Goal: Navigation & Orientation: Find specific page/section

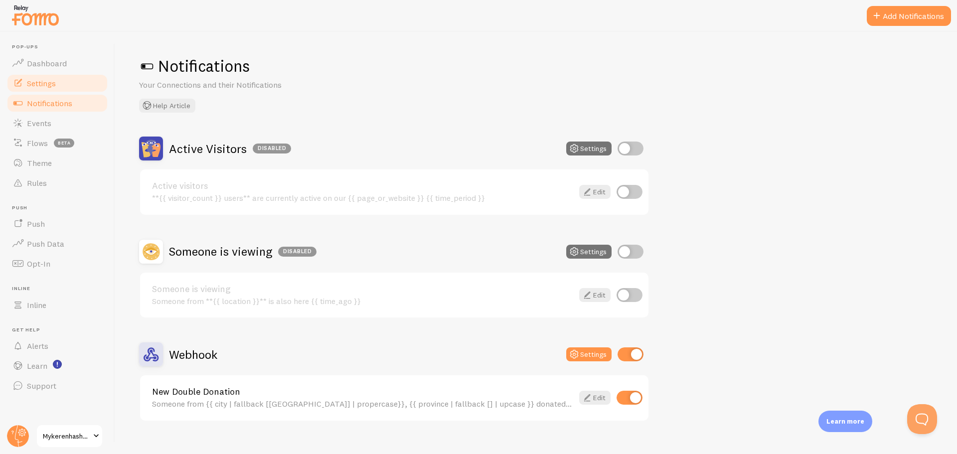
scroll to position [15, 0]
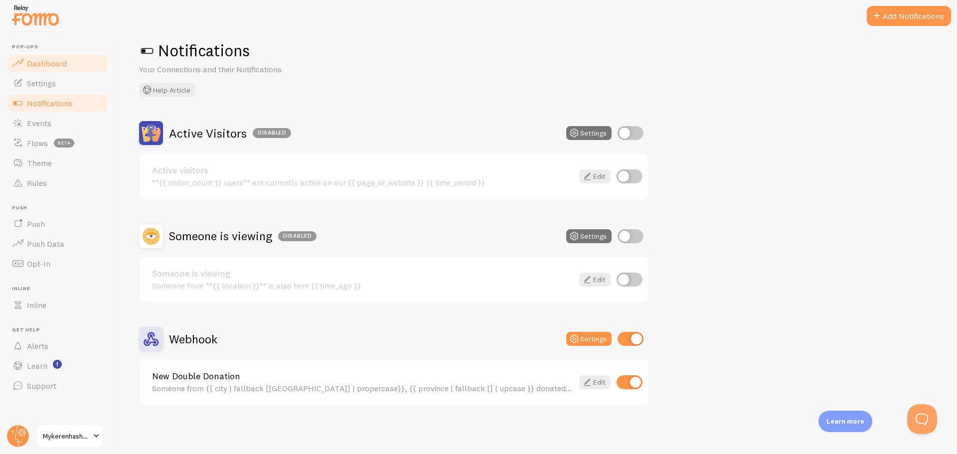
click at [60, 61] on span "Dashboard" at bounding box center [47, 63] width 40 height 10
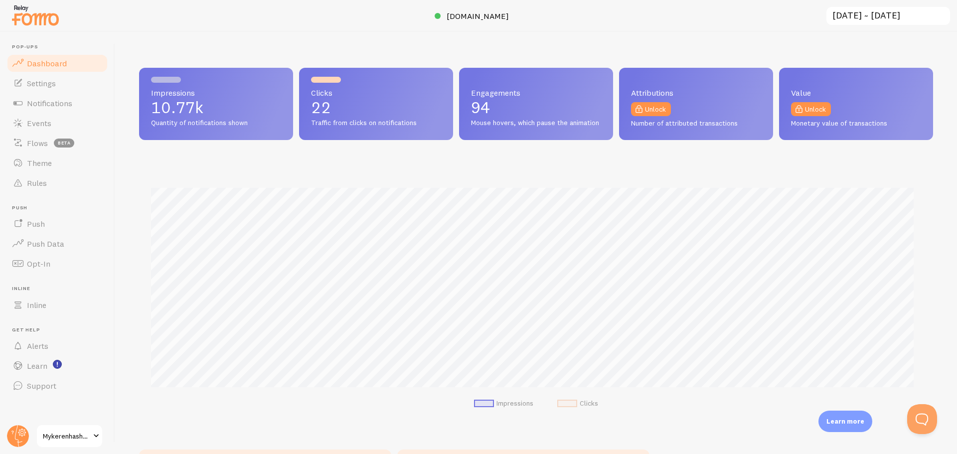
scroll to position [262, 787]
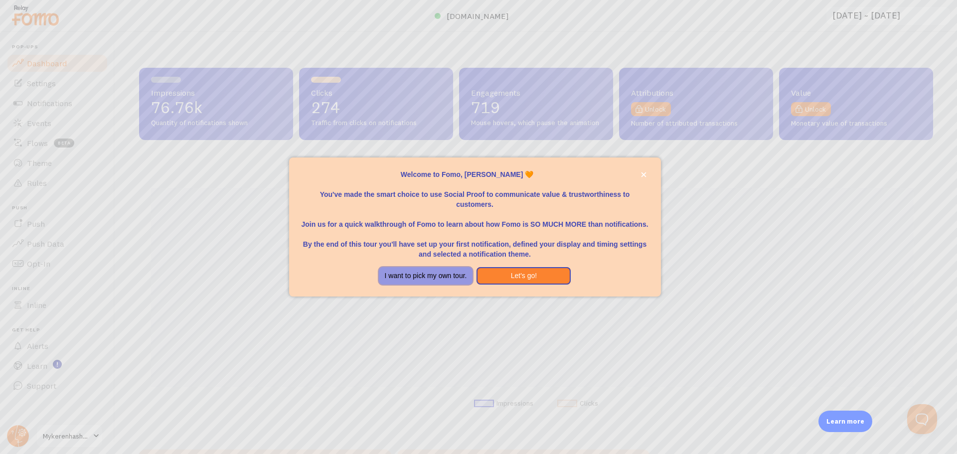
click at [419, 267] on button "I want to pick my own tour." at bounding box center [426, 276] width 94 height 18
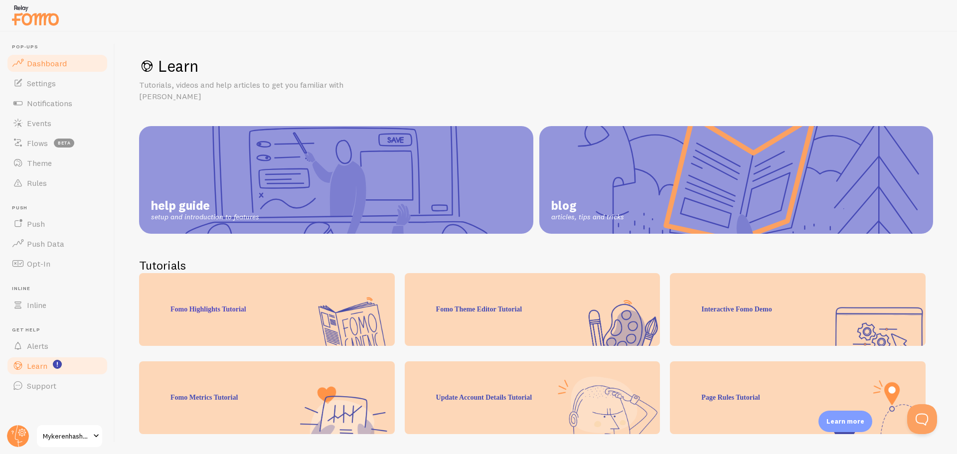
click at [56, 65] on span "Dashboard" at bounding box center [47, 63] width 40 height 10
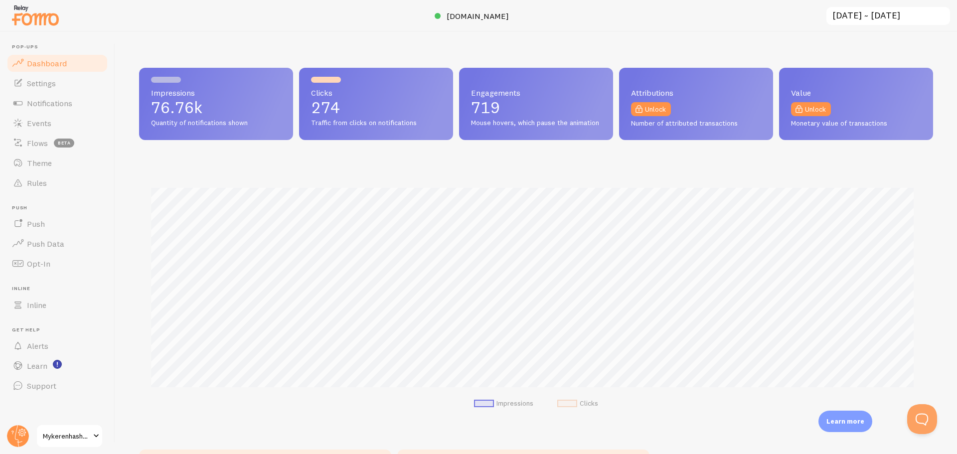
scroll to position [262, 787]
